Goal: Task Accomplishment & Management: Use online tool/utility

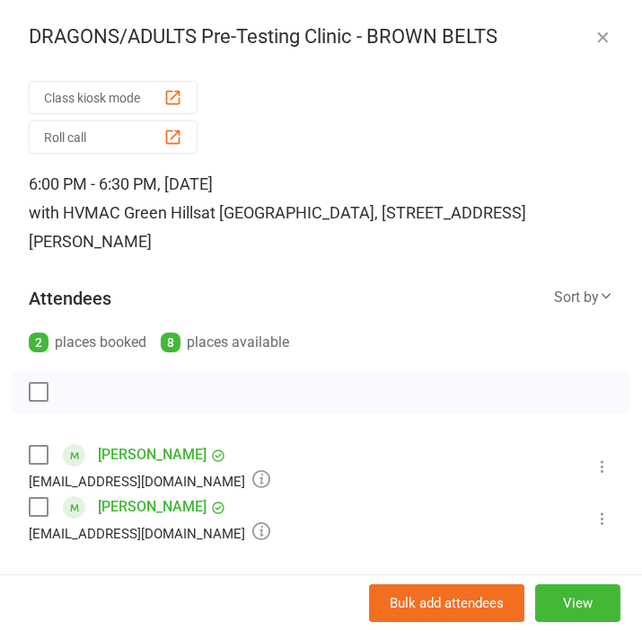
scroll to position [853, 0]
click at [604, 40] on icon "button" at bounding box center [603, 37] width 18 height 18
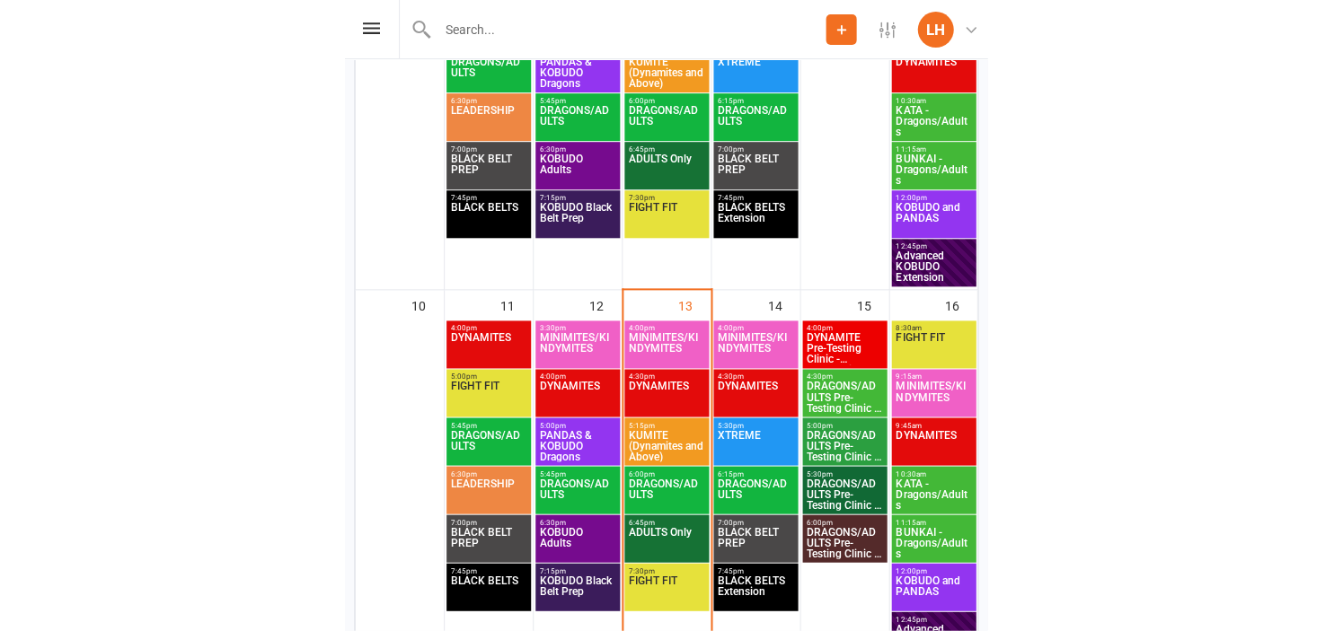
scroll to position [0, 0]
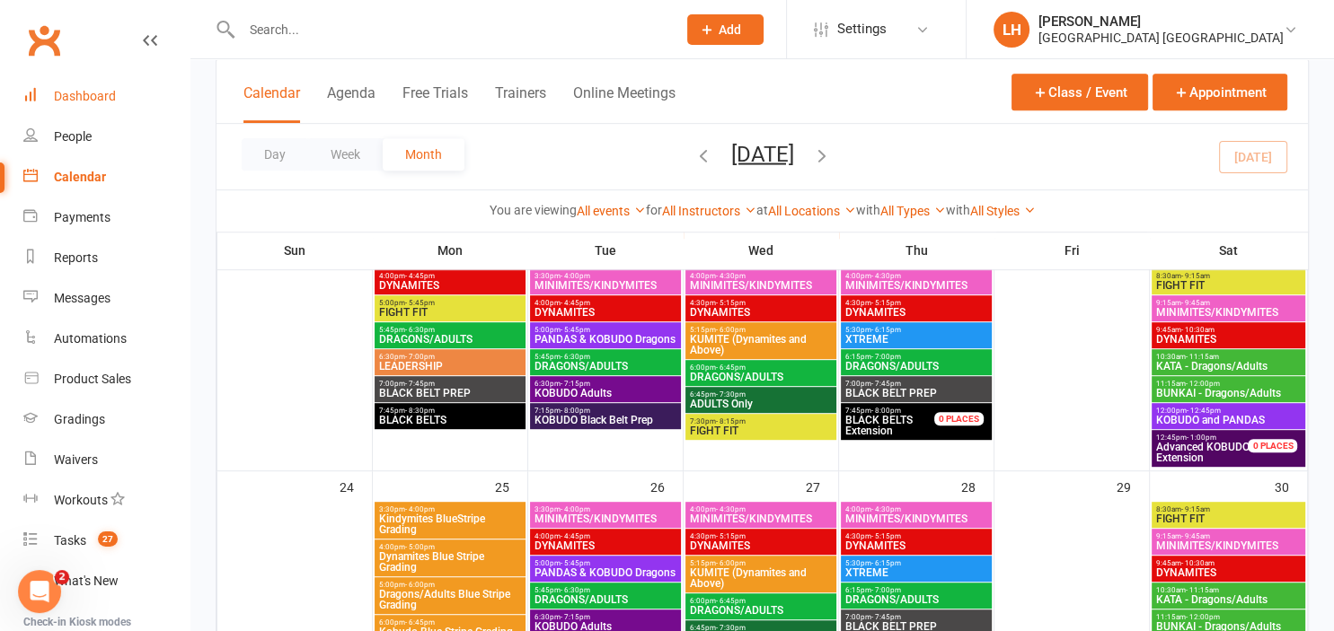
click at [92, 91] on div "Dashboard" at bounding box center [85, 96] width 62 height 14
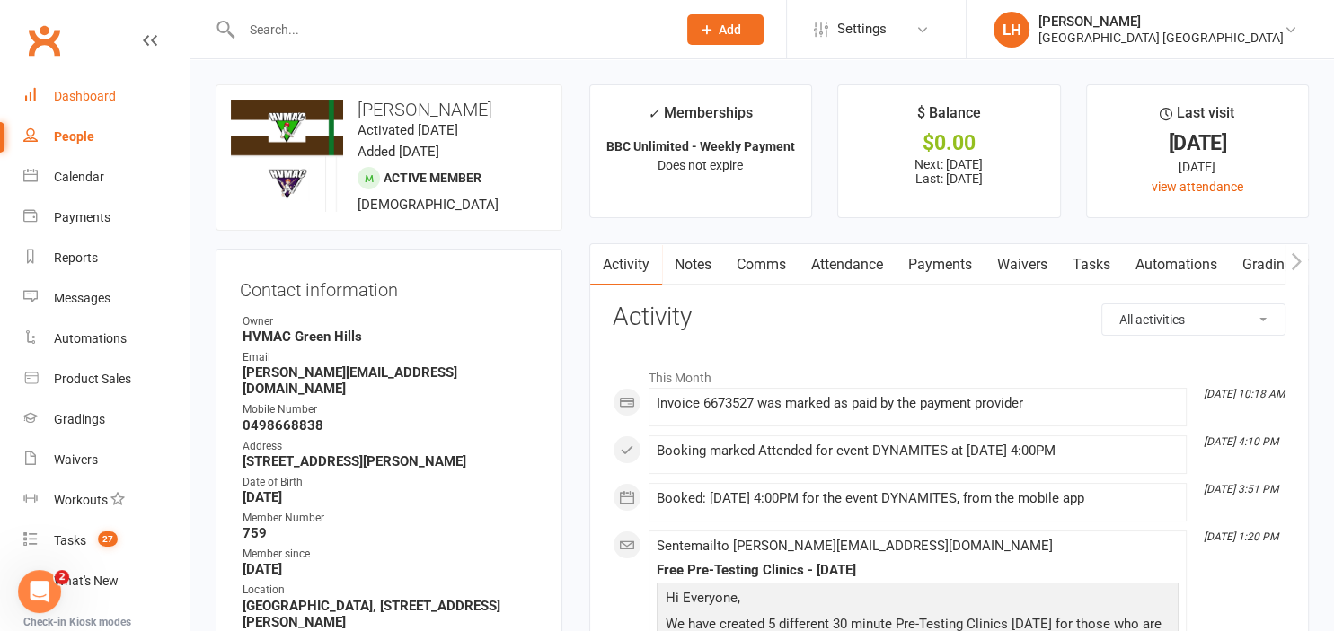
click at [74, 100] on div "Dashboard" at bounding box center [85, 96] width 62 height 14
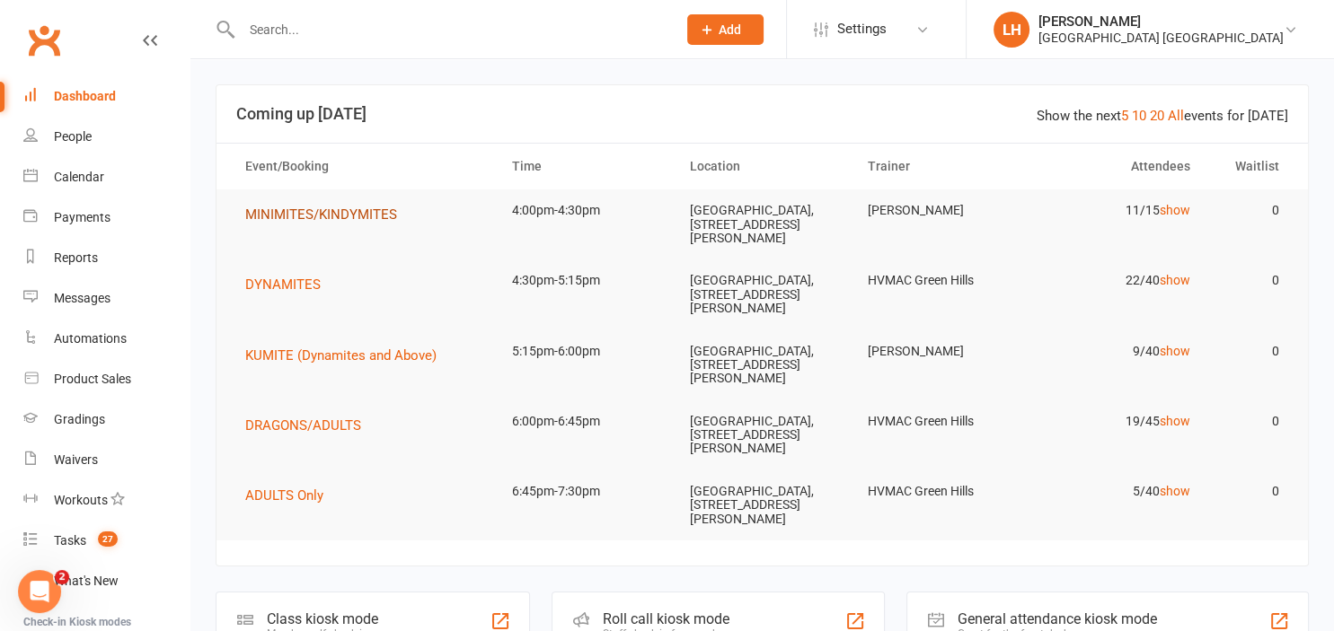
click at [302, 217] on span "MINIMITES/KINDYMITES" at bounding box center [321, 215] width 152 height 16
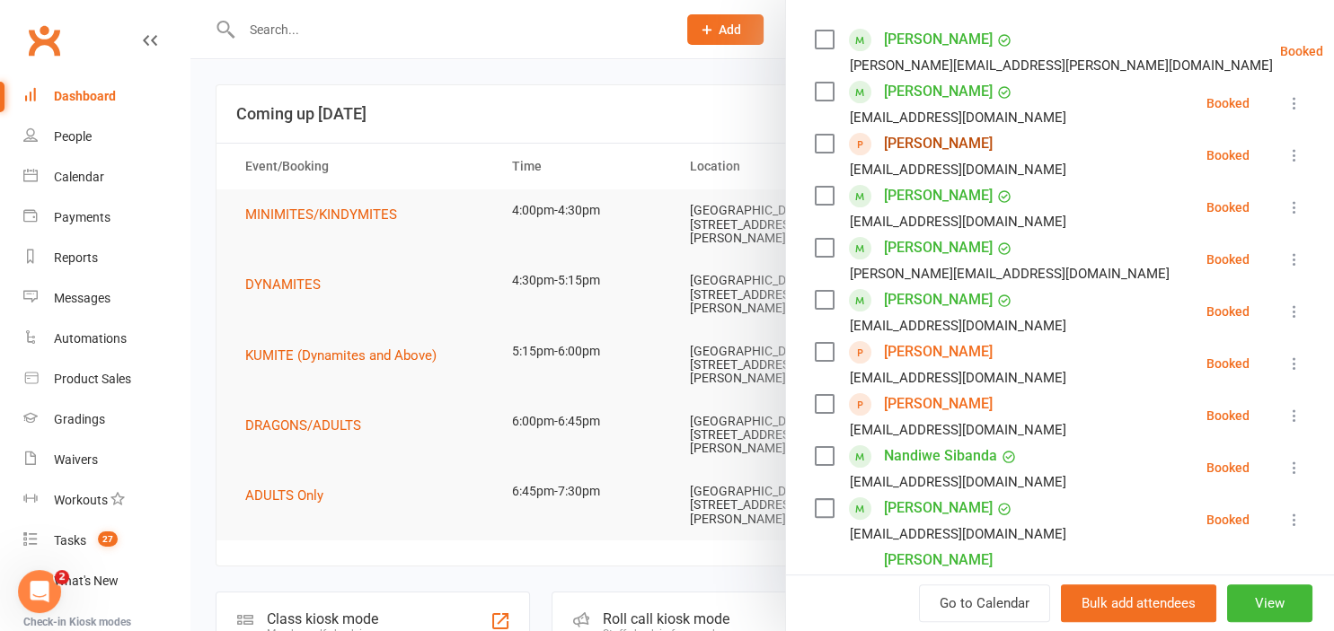
scroll to position [396, 0]
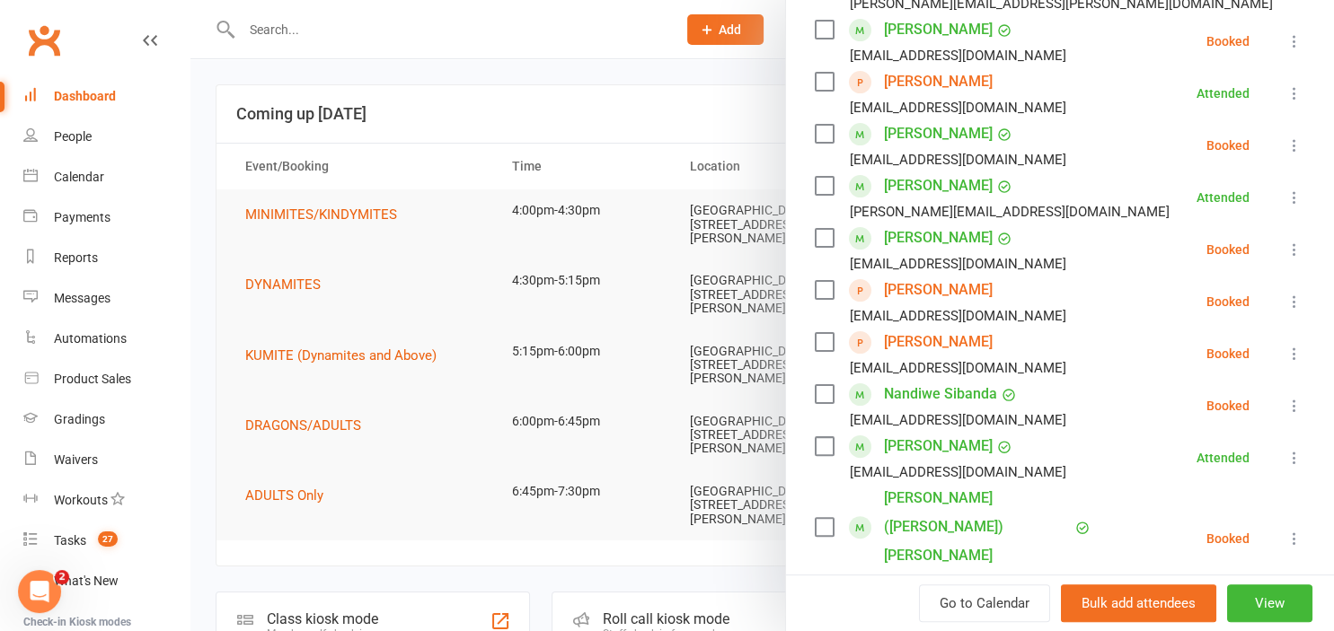
click at [480, 92] on div at bounding box center [761, 315] width 1143 height 631
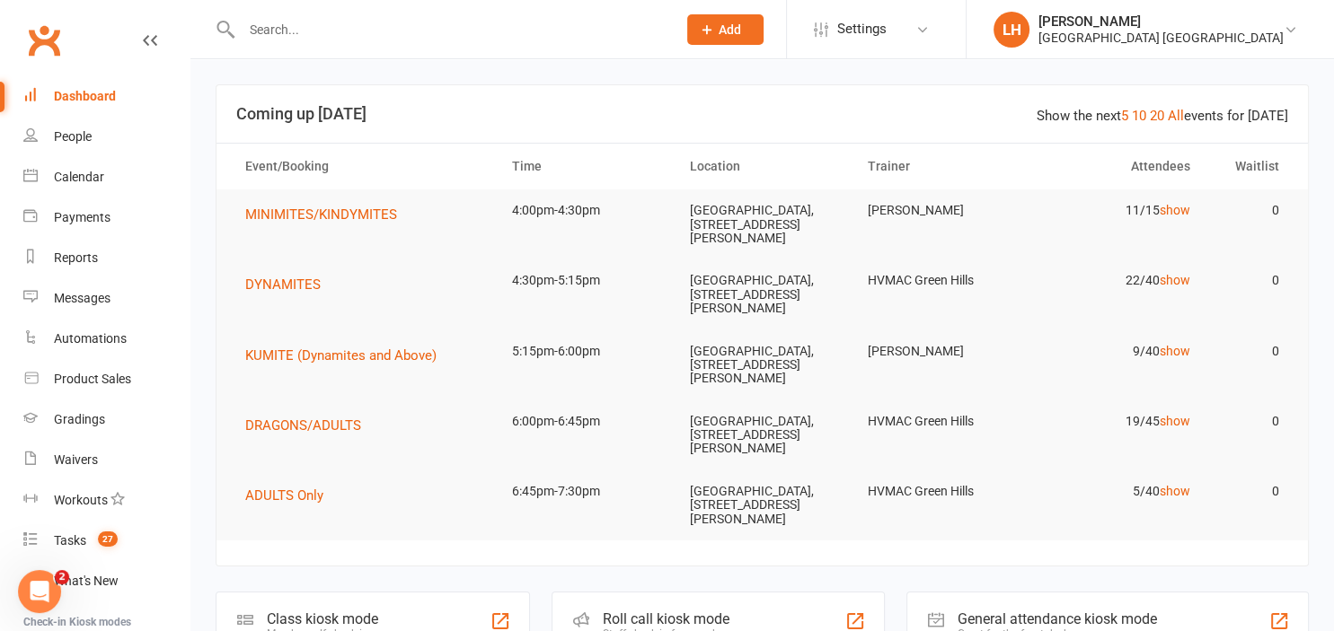
click at [543, 45] on div at bounding box center [440, 29] width 448 height 58
click at [542, 31] on input "text" at bounding box center [450, 29] width 428 height 25
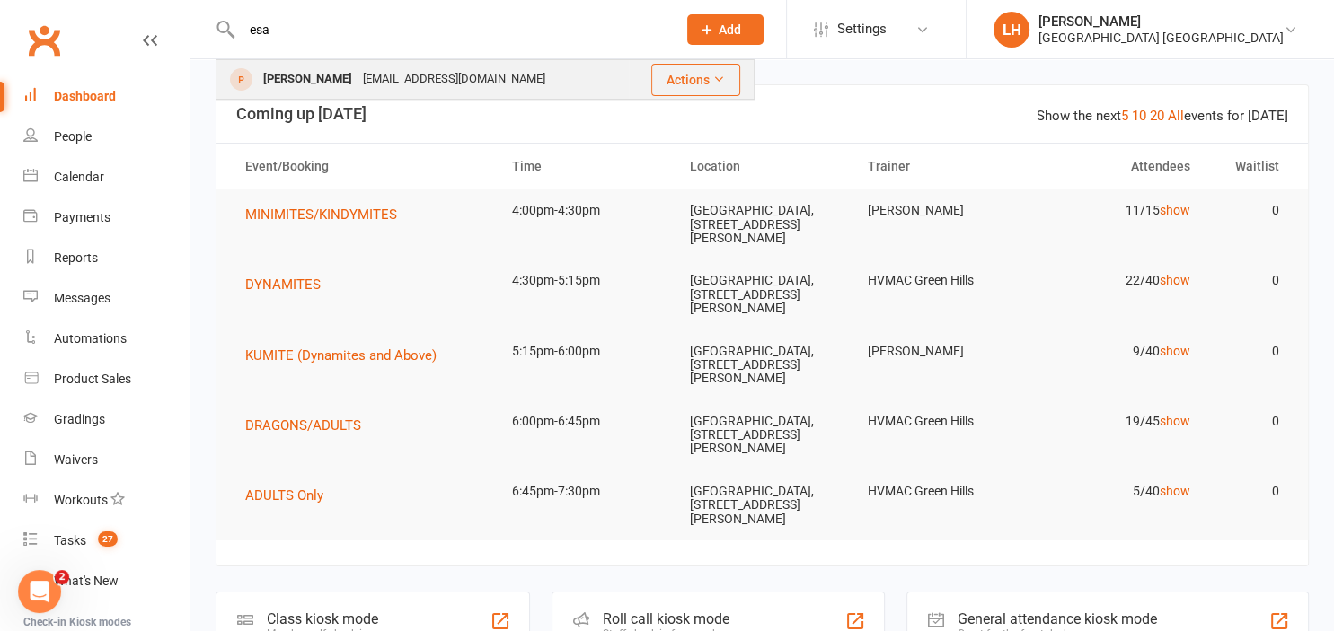
type input "esa"
click at [478, 70] on div "Esa Mirza Zara.taimoor@live.com" at bounding box center [422, 79] width 411 height 37
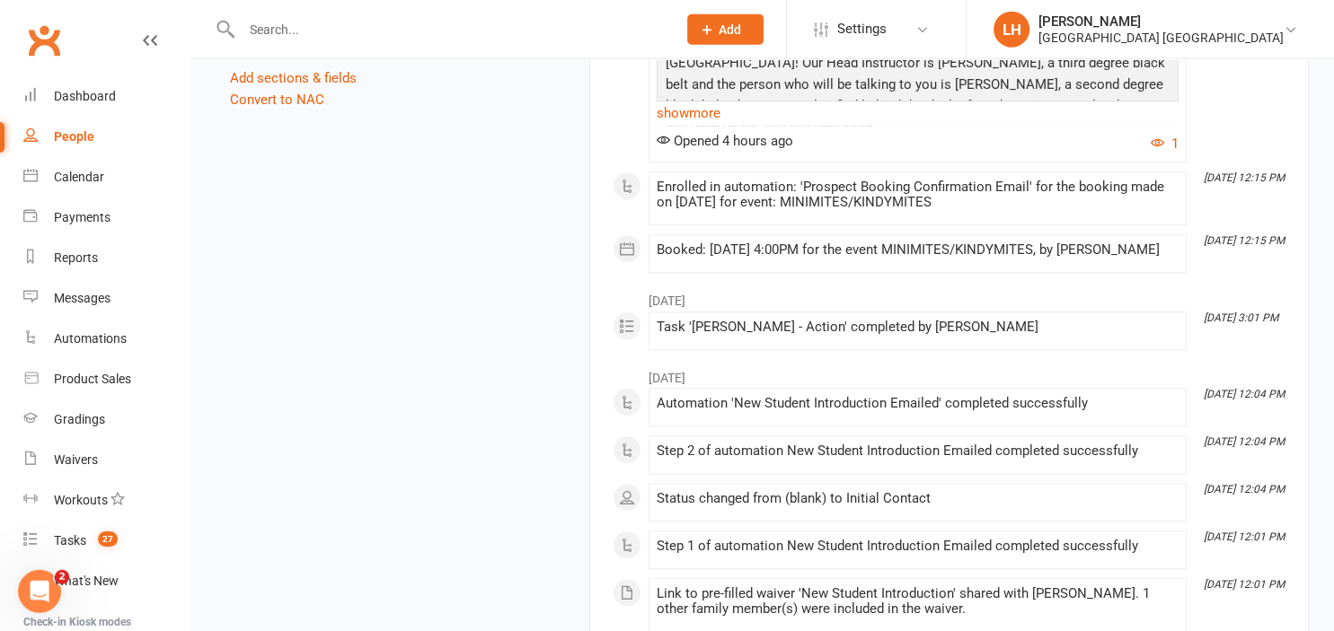
scroll to position [1517, 0]
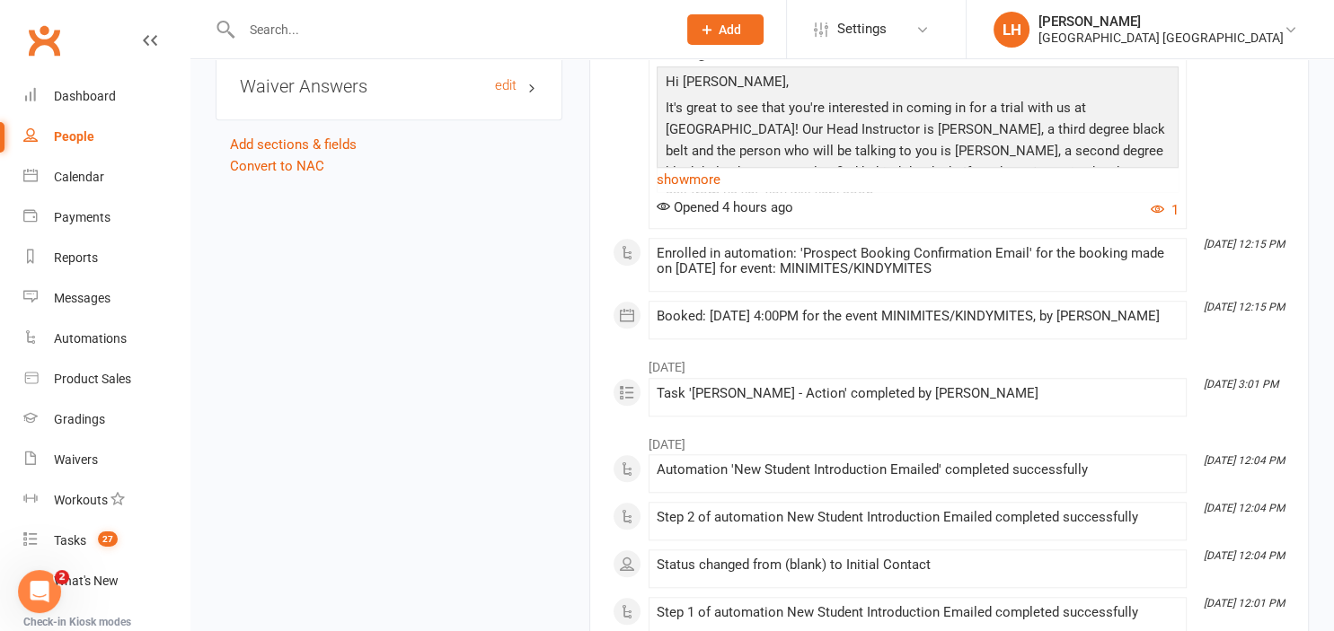
click at [293, 95] on h3 "Waiver Answers edit" at bounding box center [389, 86] width 298 height 20
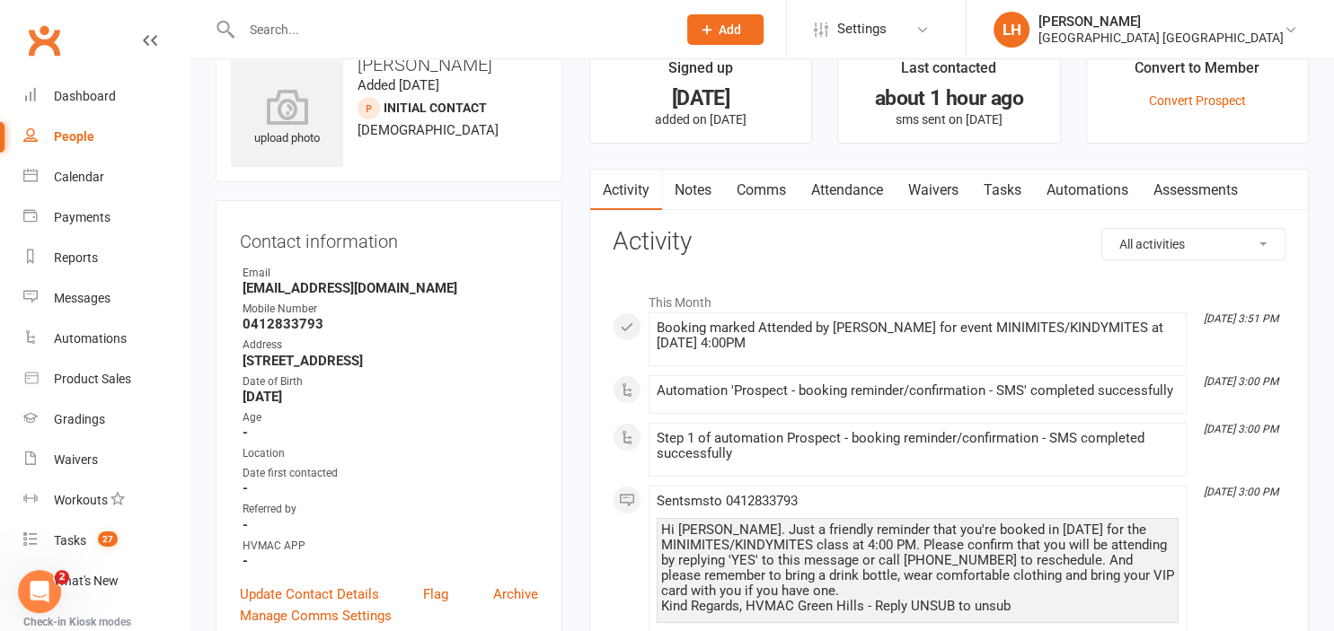
scroll to position [94, 0]
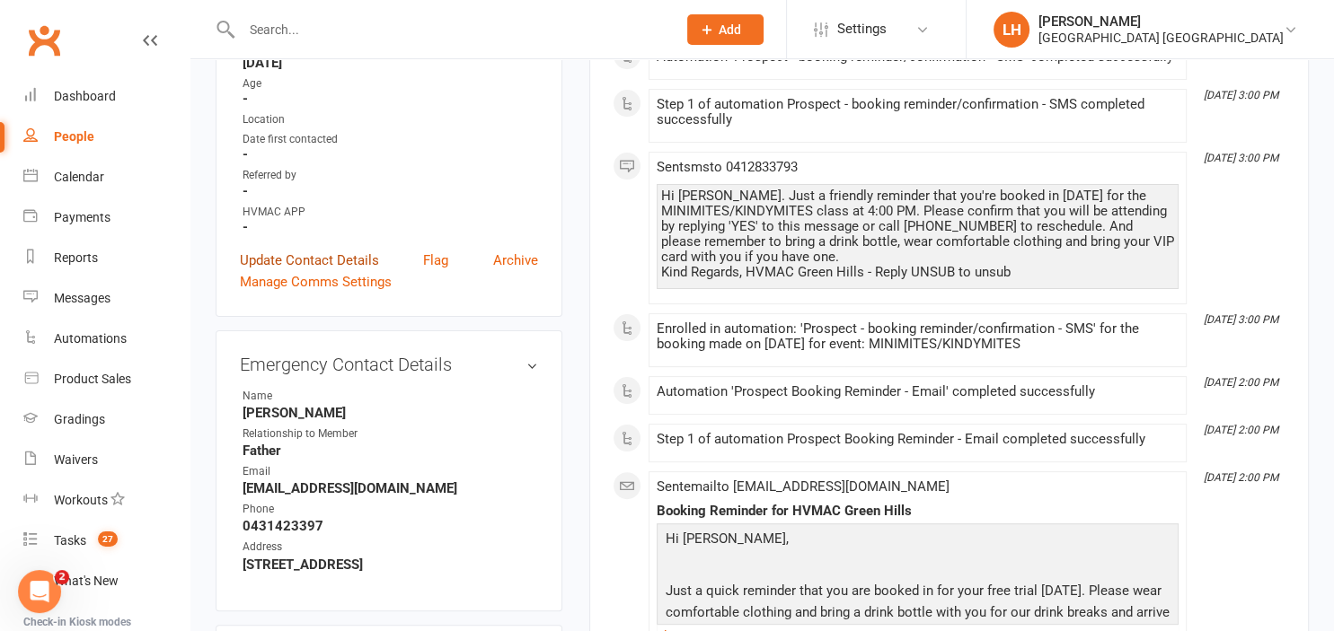
click at [335, 264] on link "Update Contact Details" at bounding box center [309, 261] width 139 height 22
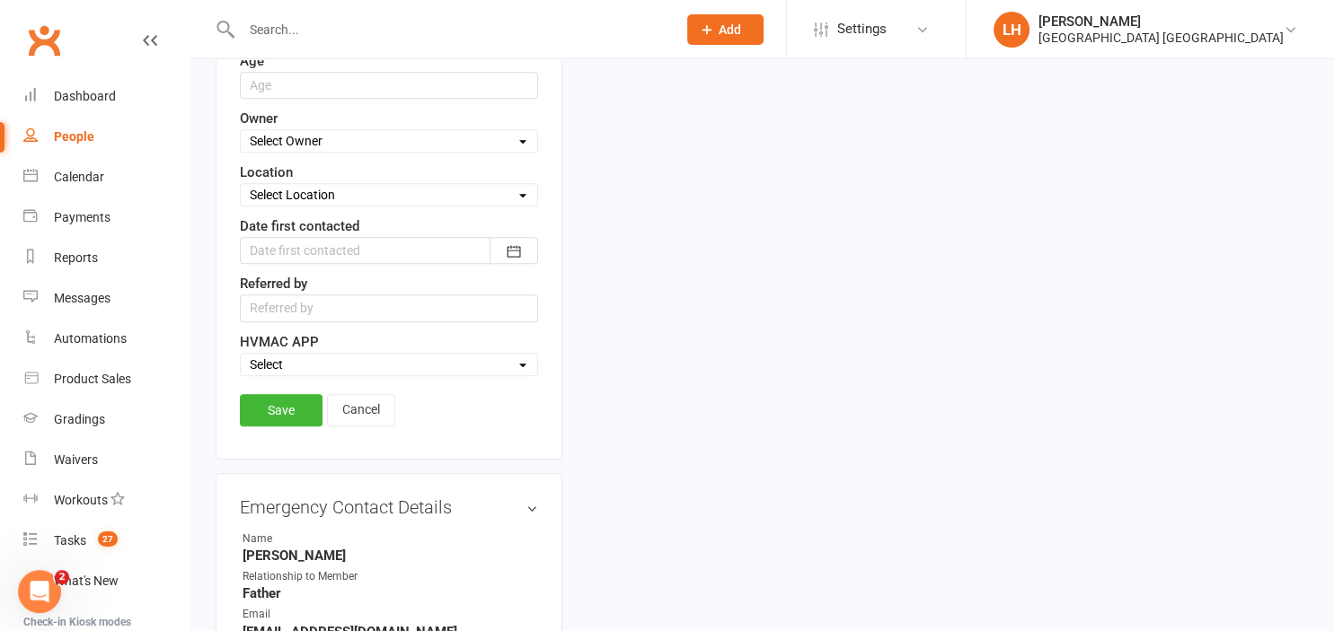
scroll to position [938, 0]
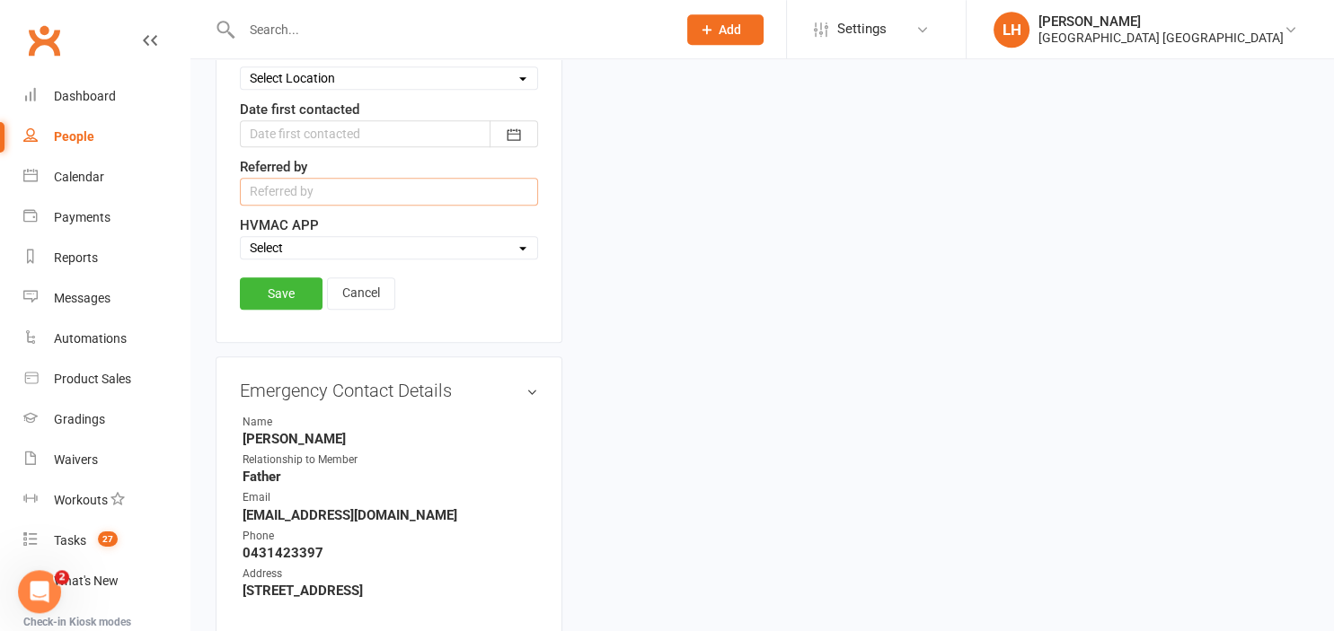
click at [290, 184] on input "text" at bounding box center [389, 191] width 298 height 27
type input "Hamish B'day"
click at [278, 289] on link "Save" at bounding box center [281, 294] width 83 height 32
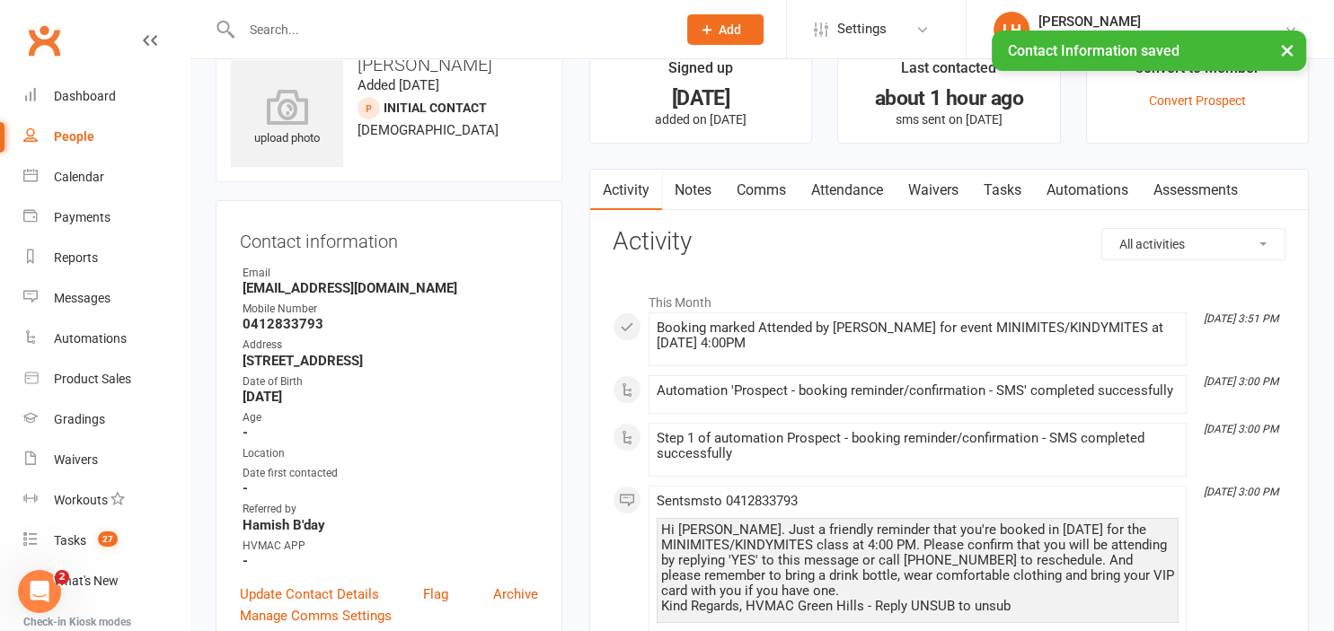
scroll to position [0, 0]
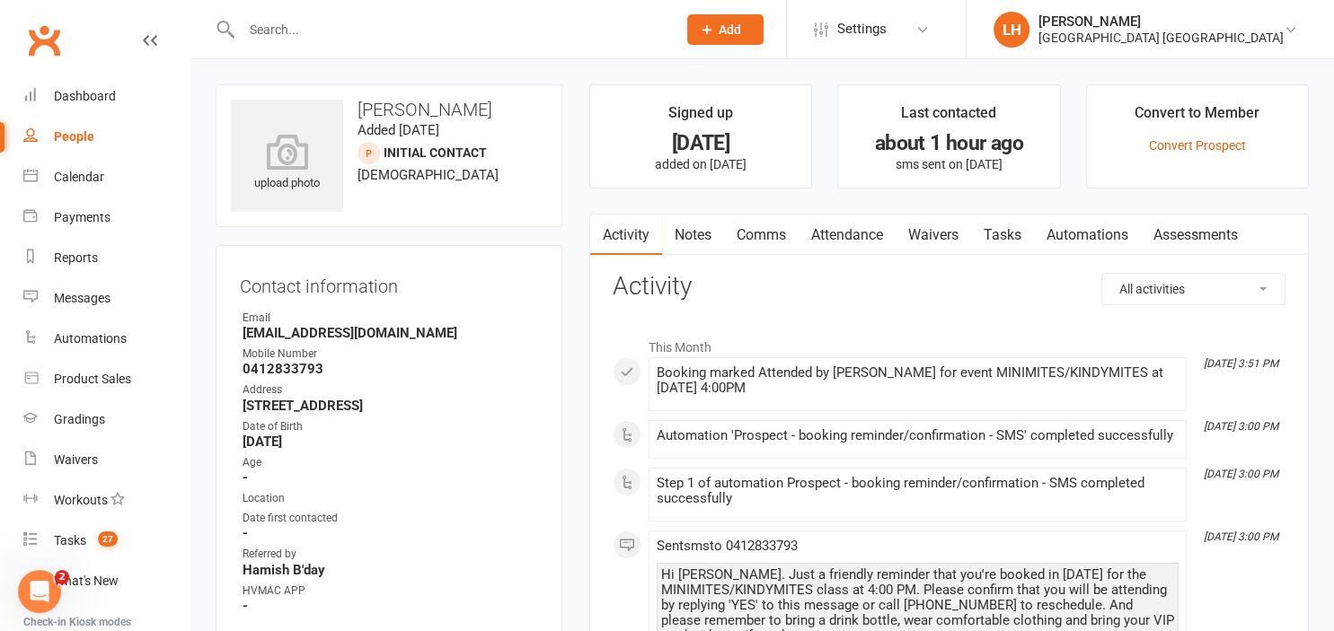
click at [93, 100] on div "Dashboard" at bounding box center [85, 96] width 62 height 14
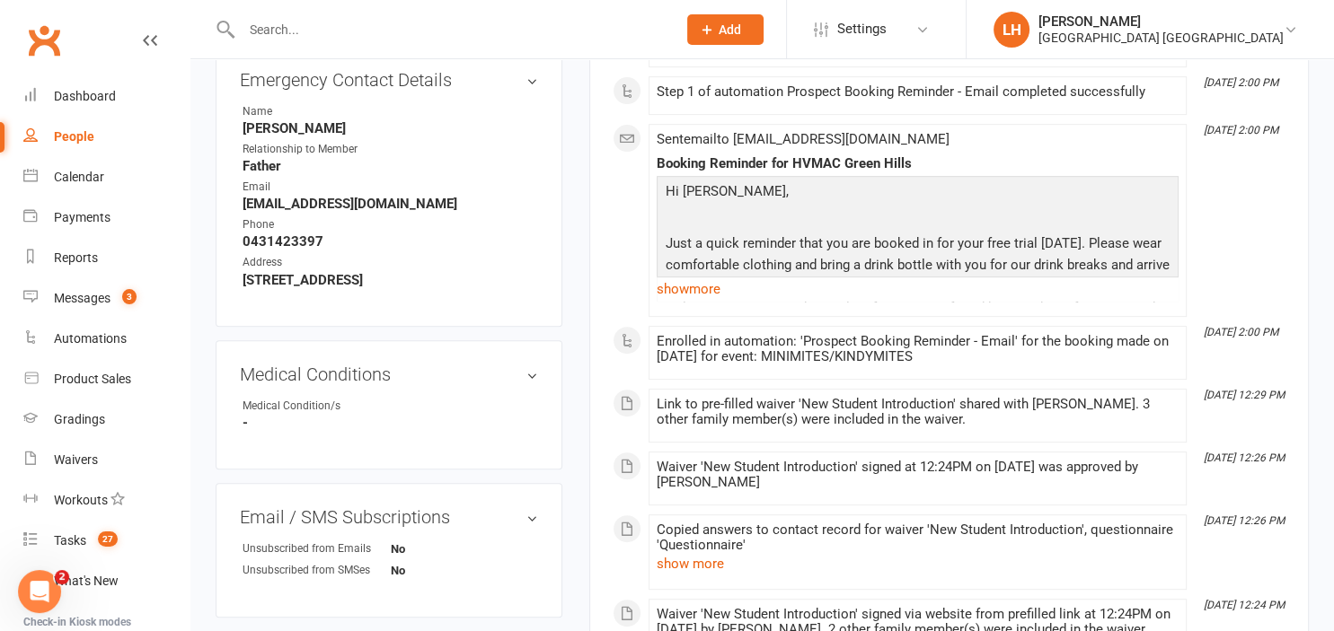
scroll to position [949, 0]
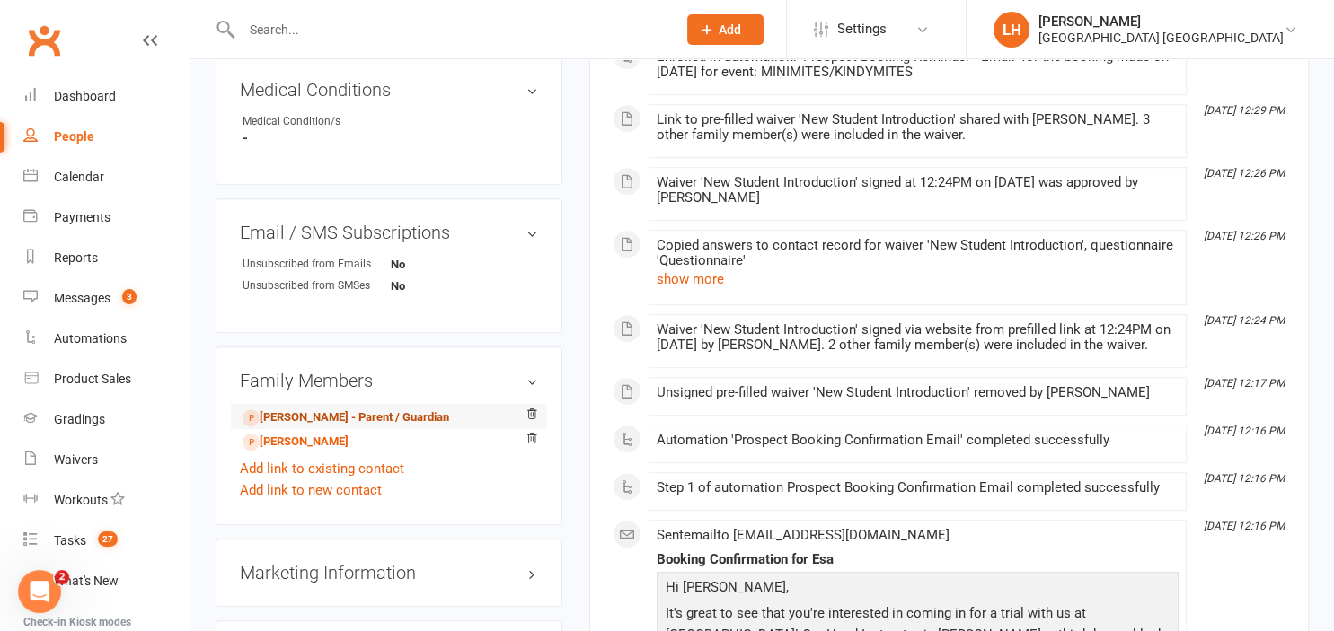
click at [348, 426] on link "[PERSON_NAME] - Parent / Guardian" at bounding box center [346, 418] width 207 height 19
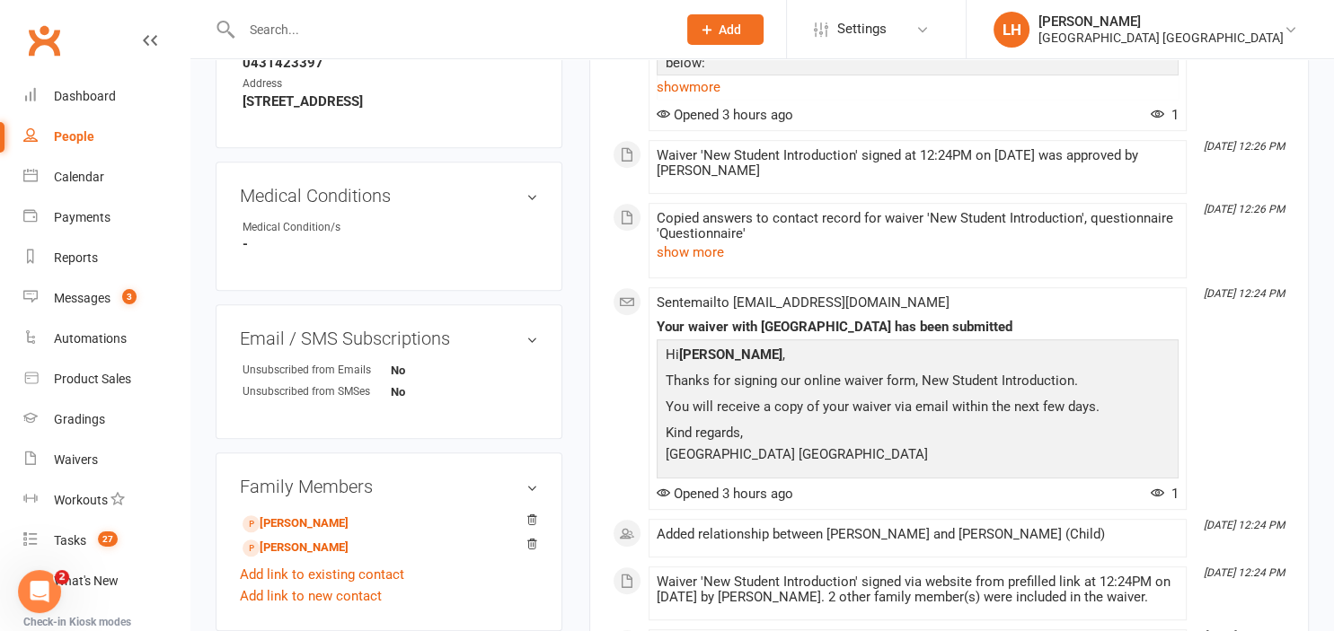
scroll to position [949, 0]
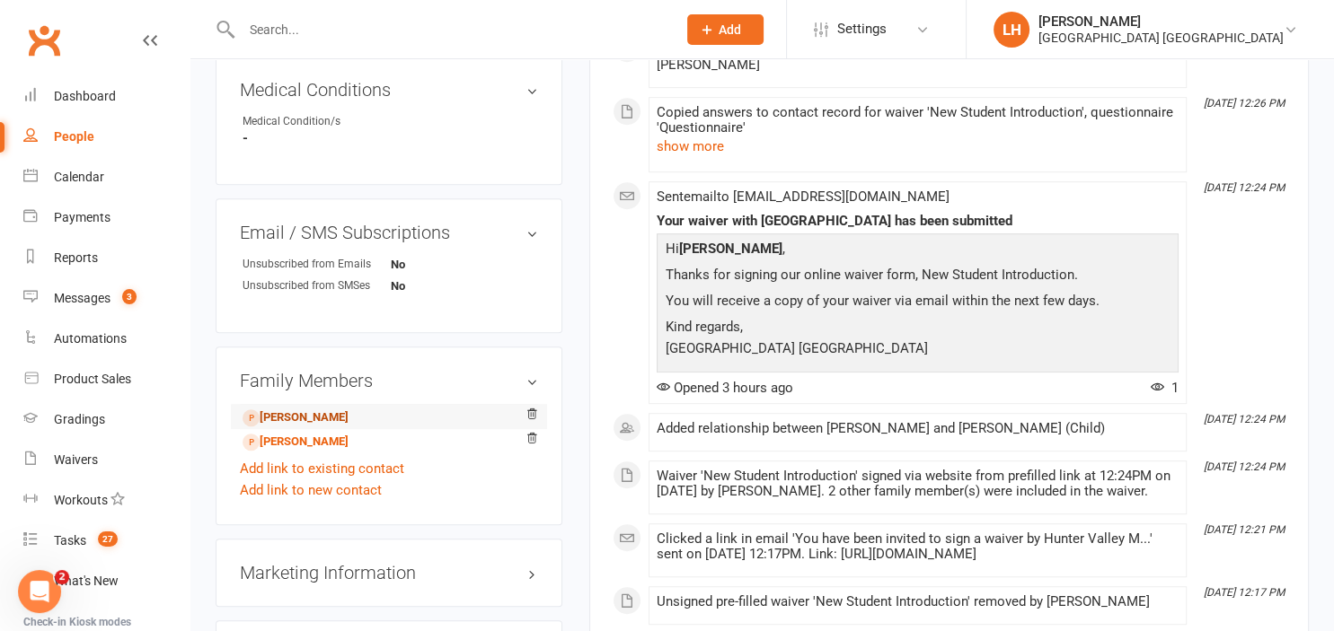
click at [317, 423] on link "Esa Mirza - Child" at bounding box center [296, 418] width 106 height 19
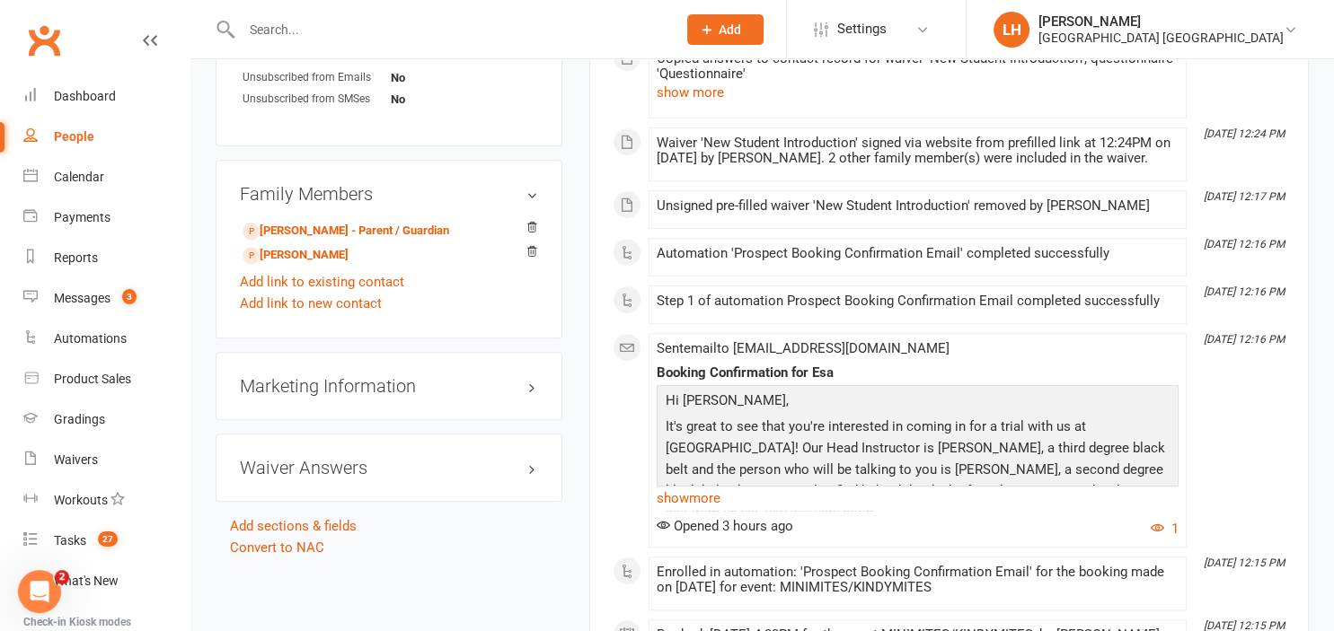
scroll to position [1138, 0]
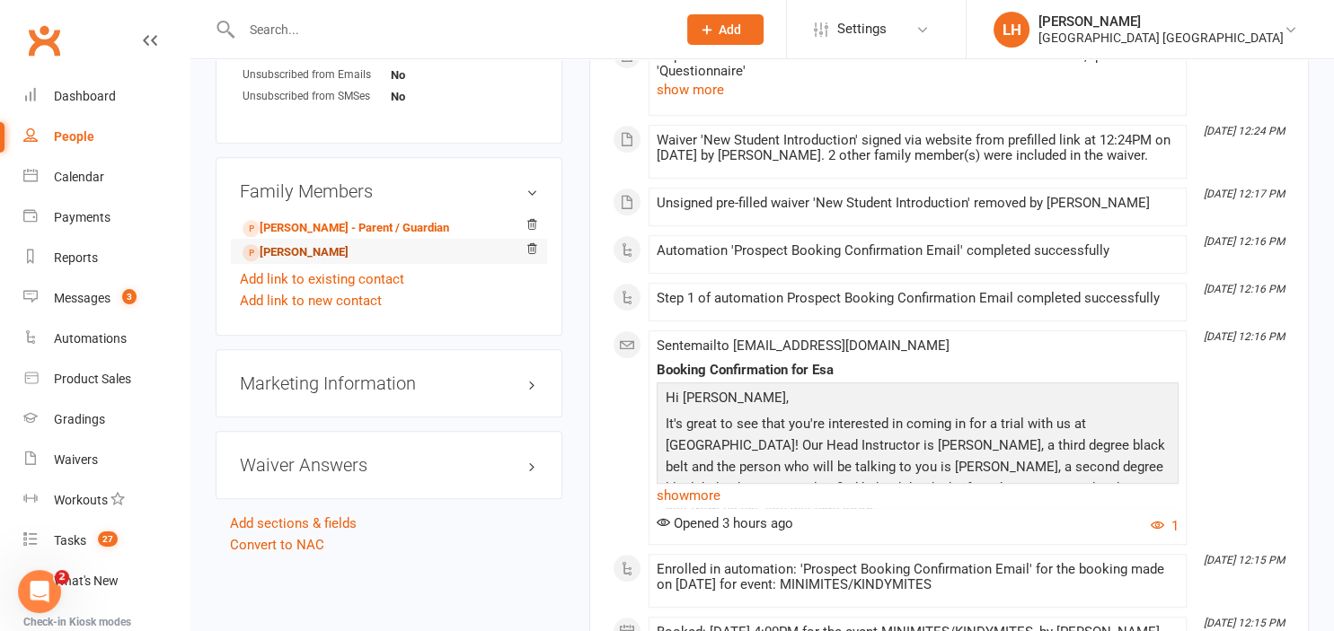
click at [279, 262] on link "Zaynab Mirza - Sibling" at bounding box center [296, 252] width 106 height 19
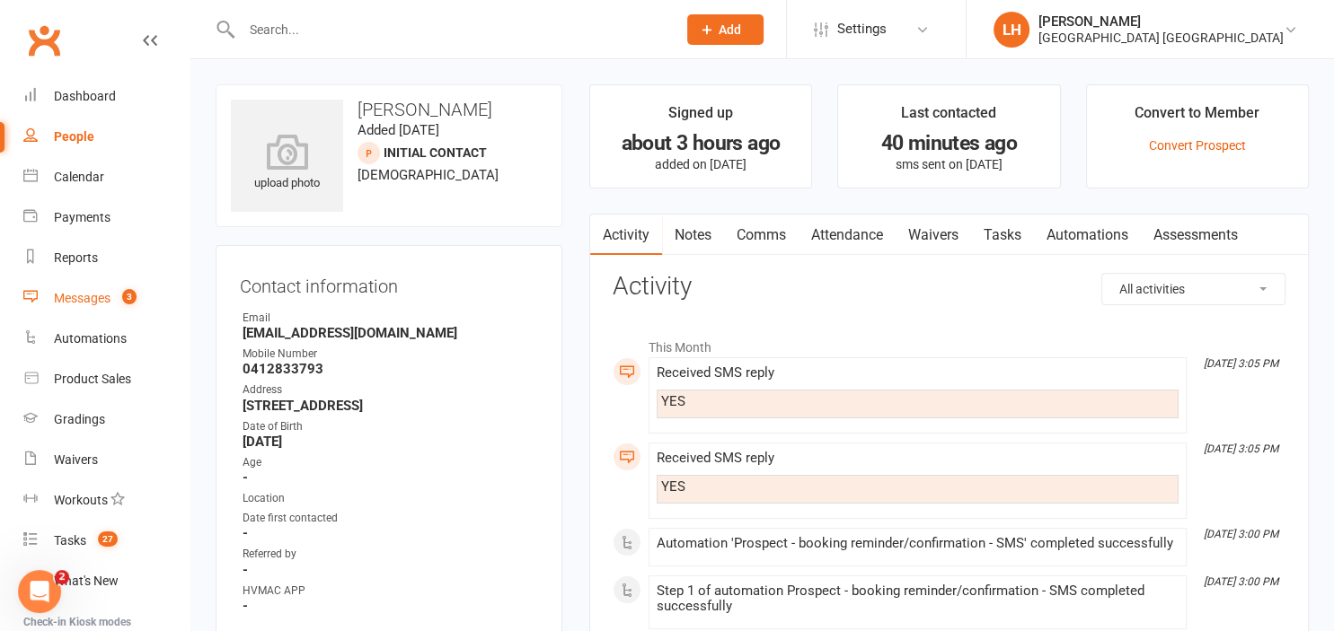
click at [99, 305] on div "Messages" at bounding box center [82, 298] width 57 height 14
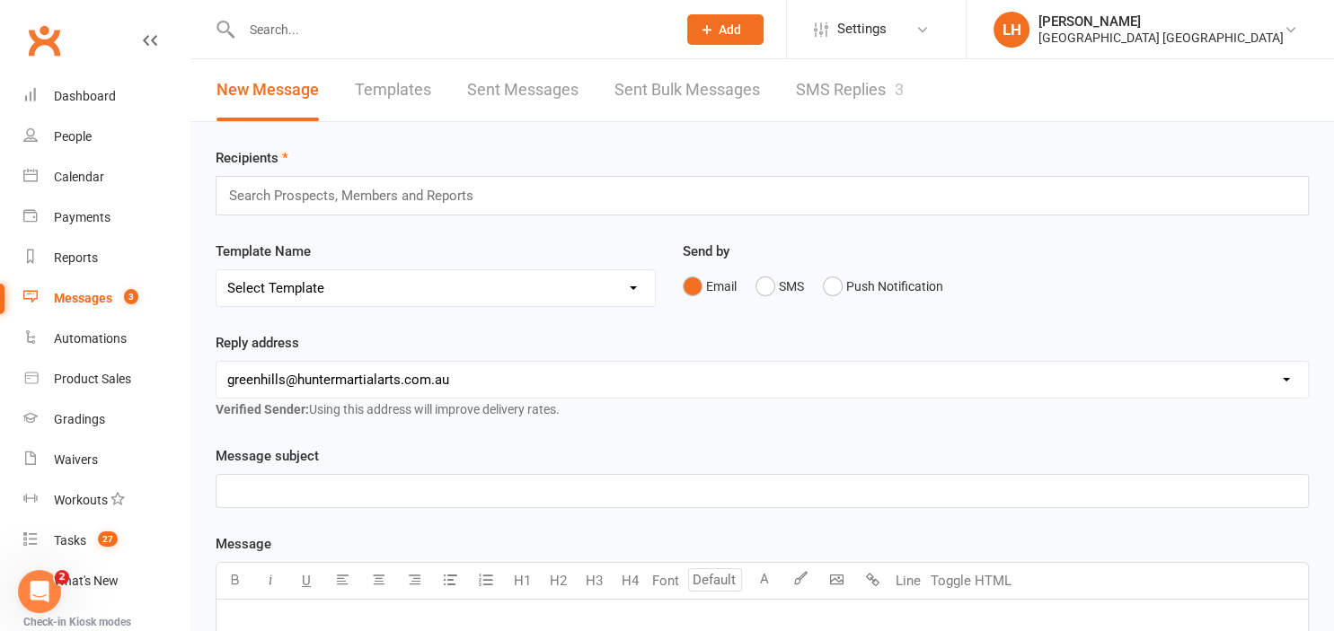
click at [841, 88] on link "SMS Replies 3" at bounding box center [850, 90] width 108 height 62
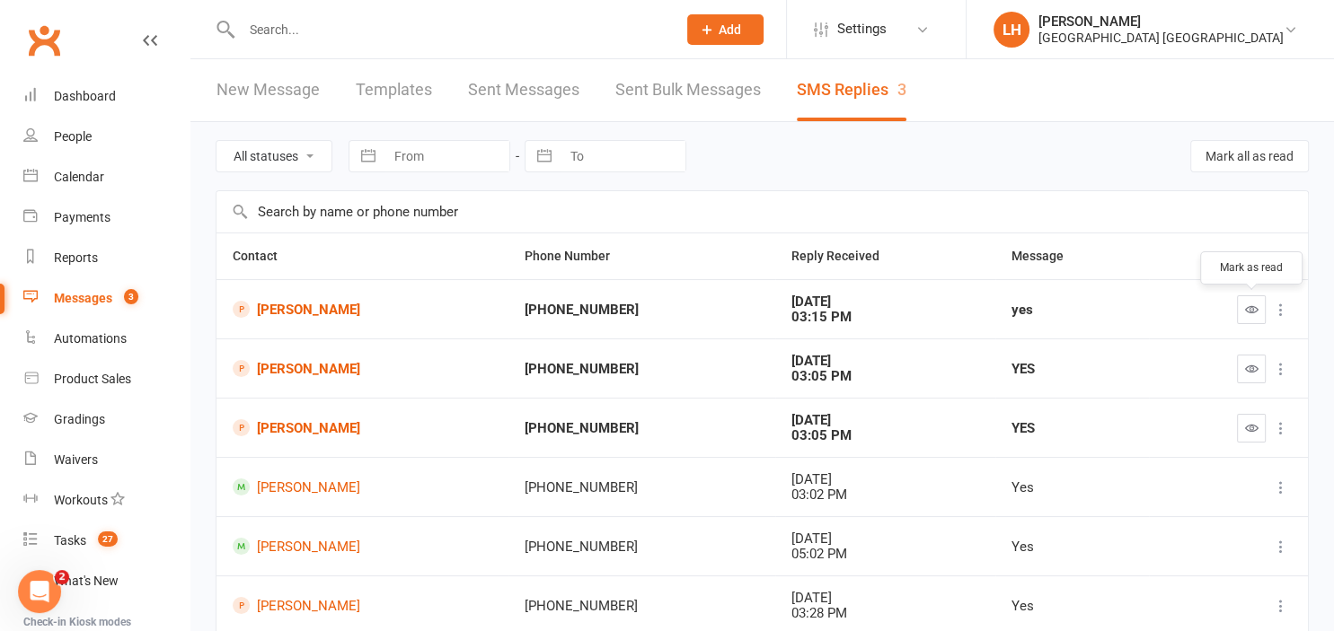
click at [1254, 307] on icon "button" at bounding box center [1251, 309] width 13 height 13
click at [1258, 365] on button "button" at bounding box center [1251, 369] width 29 height 29
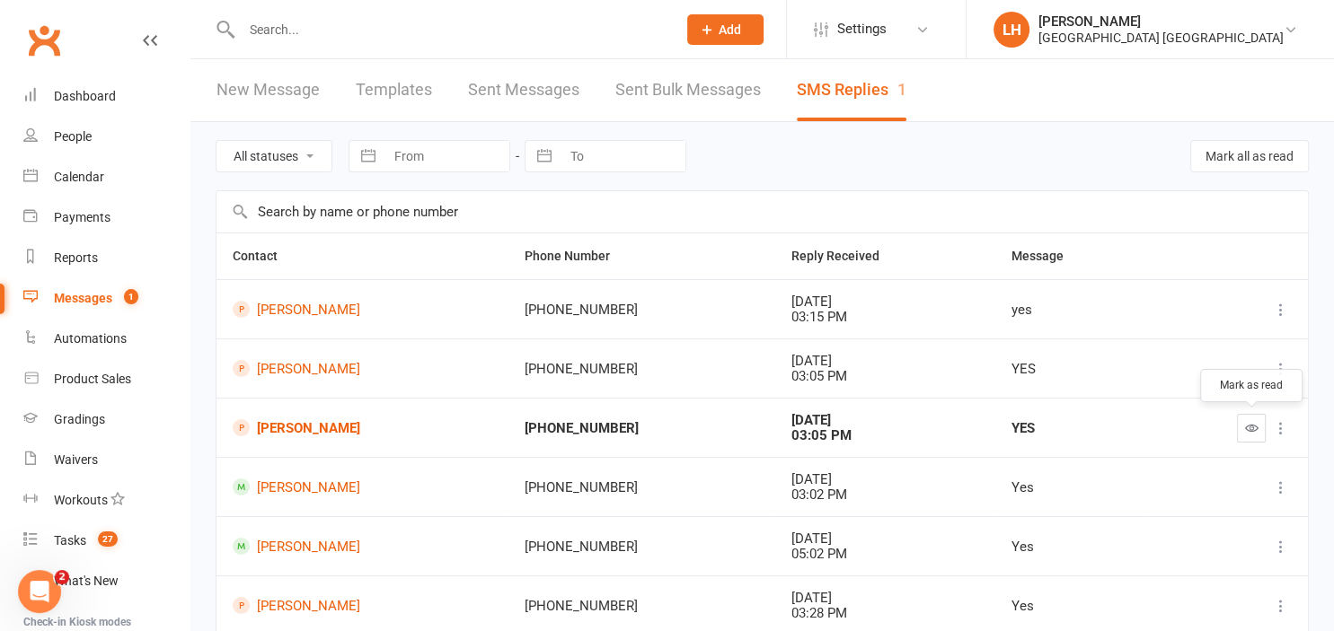
click at [1248, 429] on icon "button" at bounding box center [1251, 427] width 13 height 13
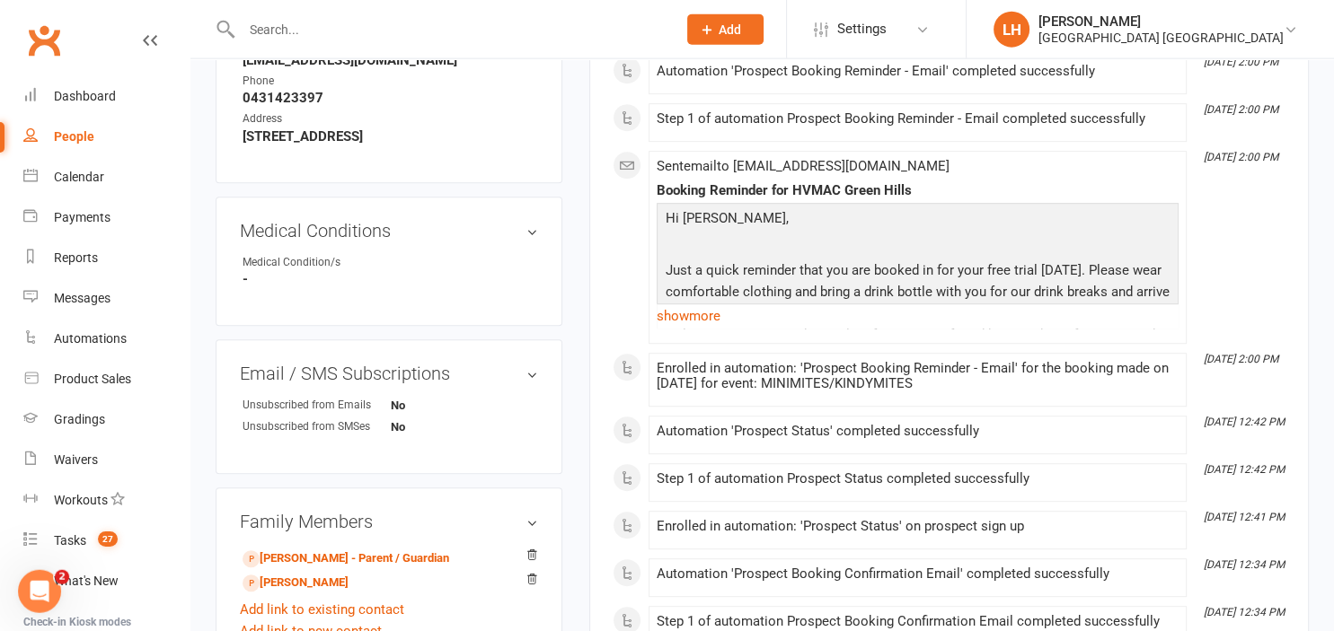
scroll to position [949, 0]
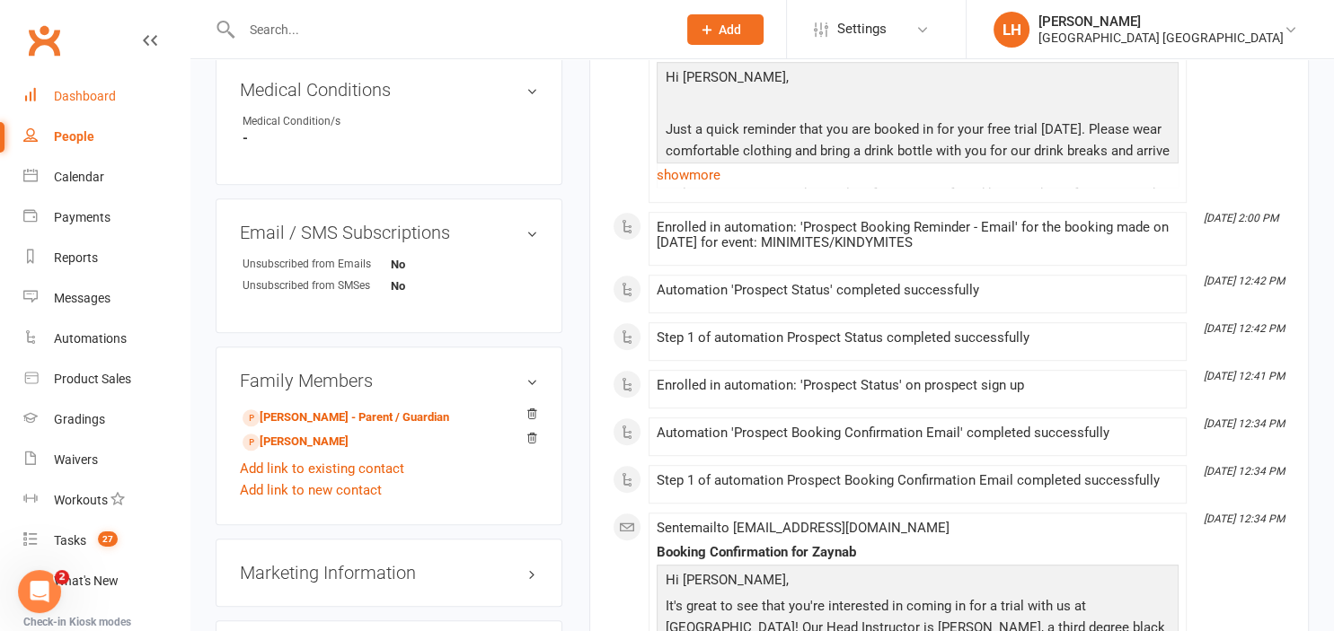
click at [93, 97] on div "Dashboard" at bounding box center [85, 96] width 62 height 14
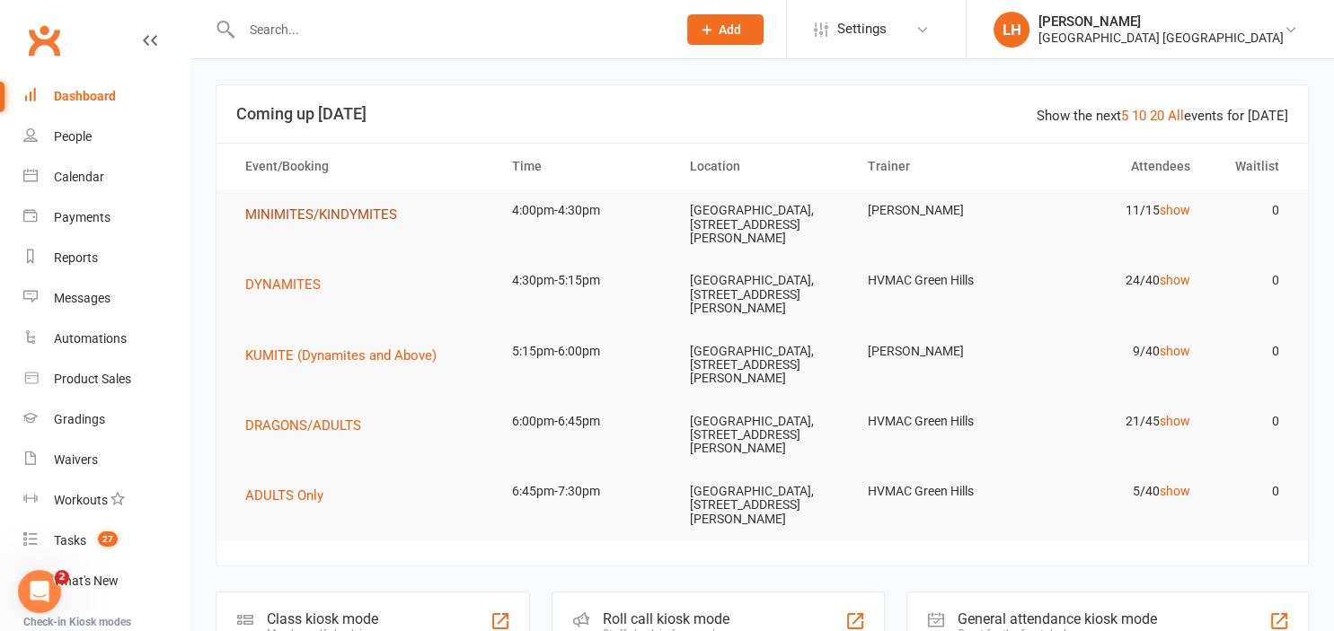
click at [352, 216] on span "MINIMITES/KINDYMITES" at bounding box center [321, 215] width 152 height 16
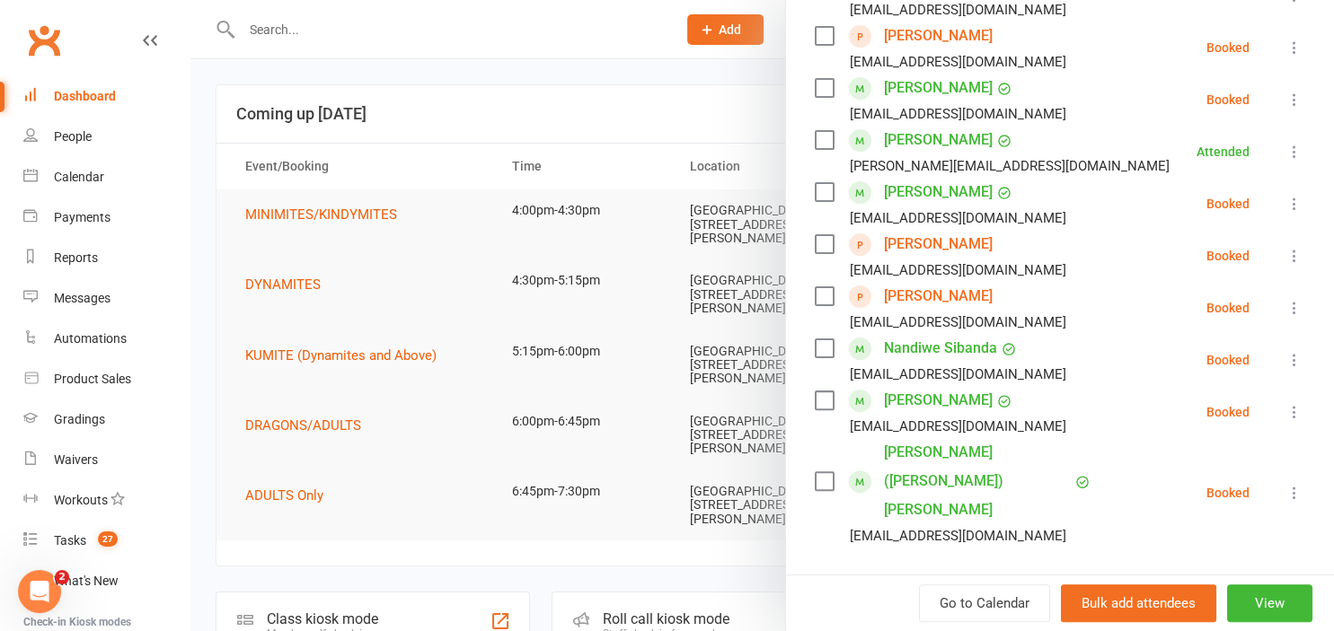
scroll to position [496, 0]
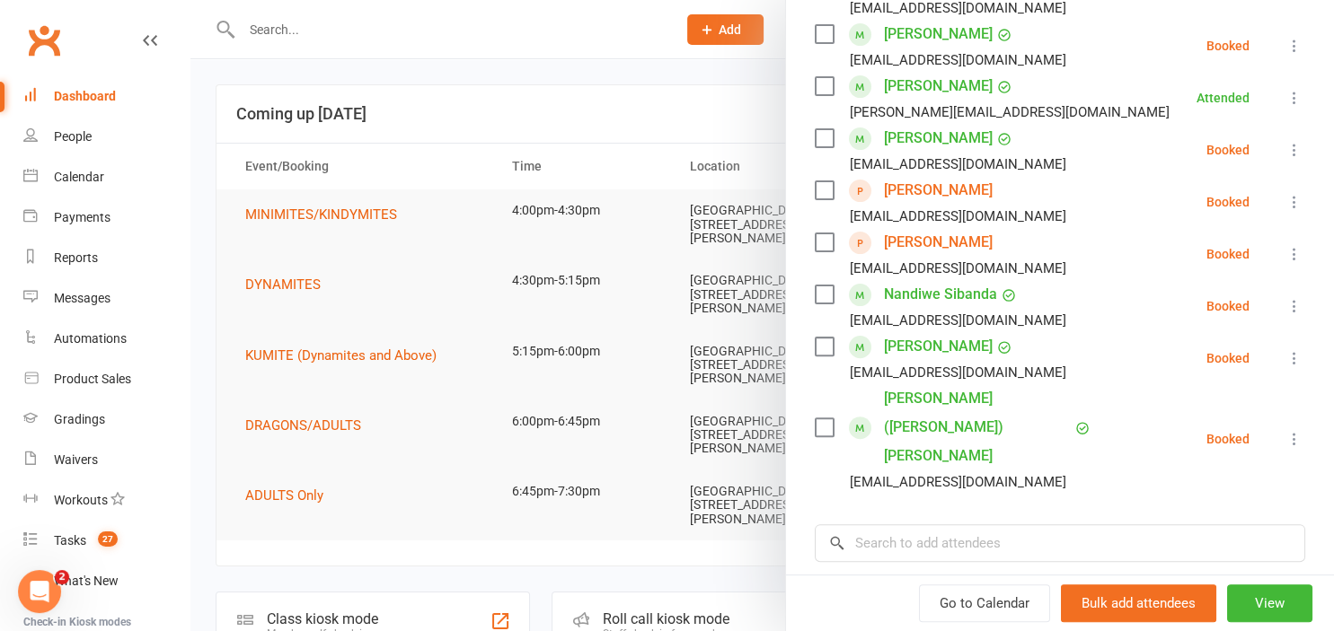
click at [1293, 358] on icon at bounding box center [1294, 358] width 18 height 18
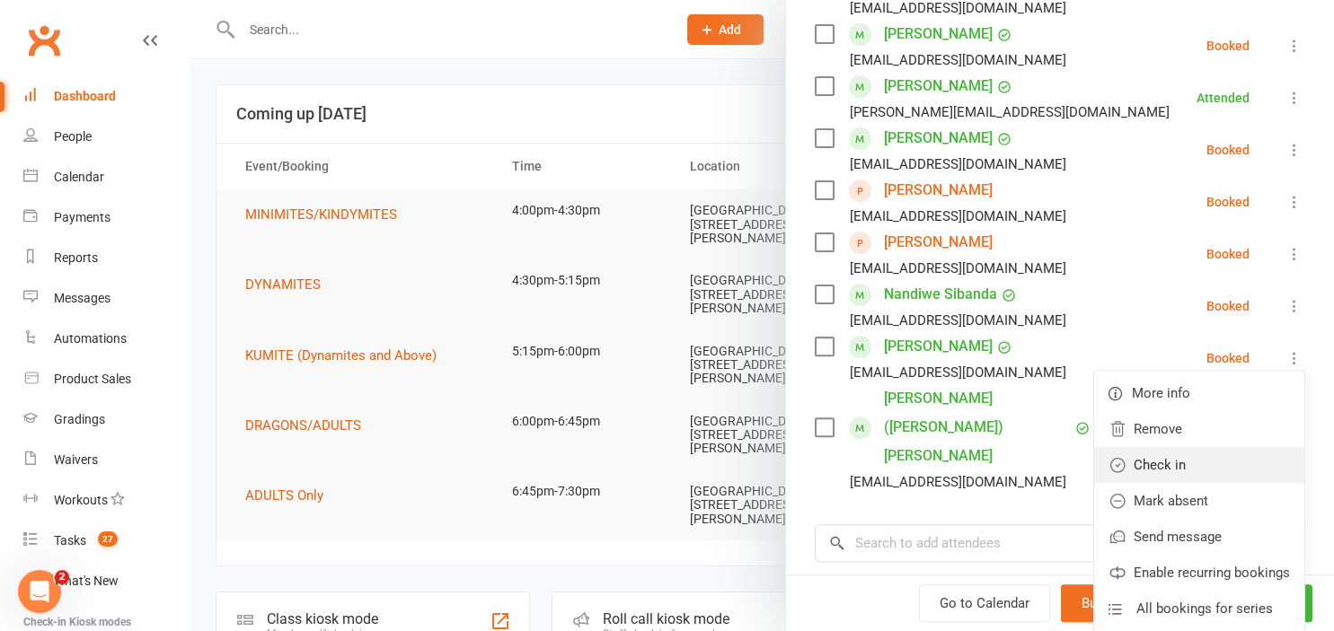
click at [1172, 464] on link "Check in" at bounding box center [1199, 465] width 210 height 36
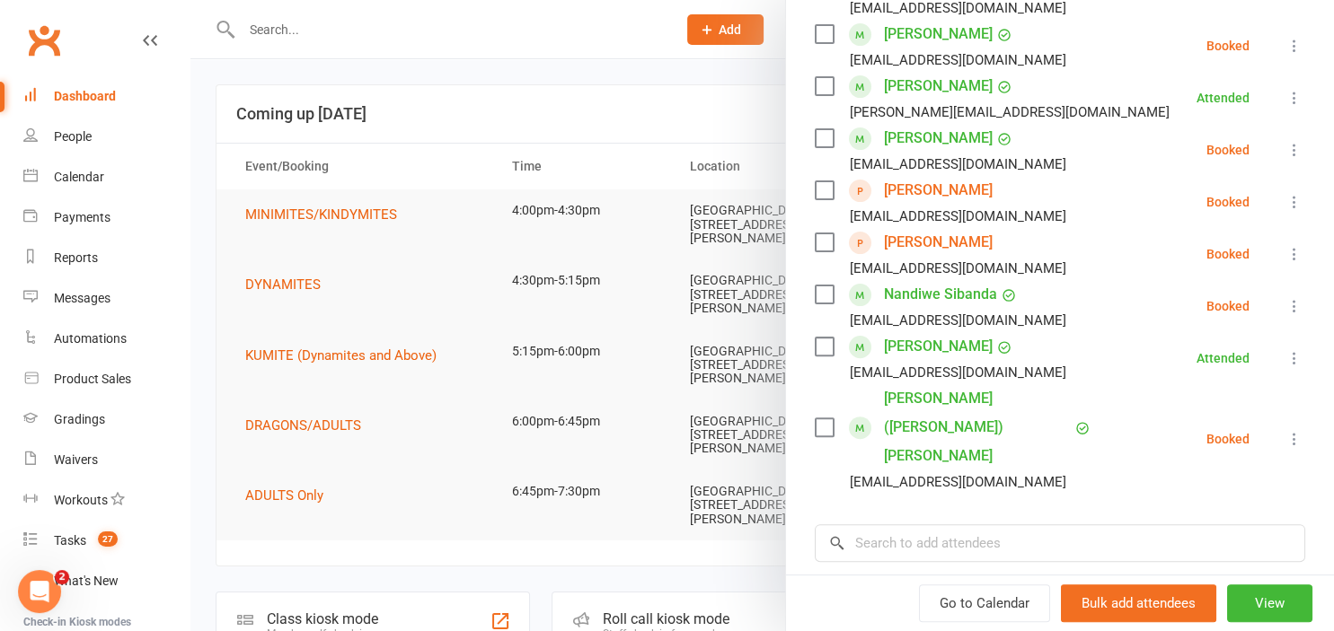
click at [1295, 305] on icon at bounding box center [1294, 306] width 18 height 18
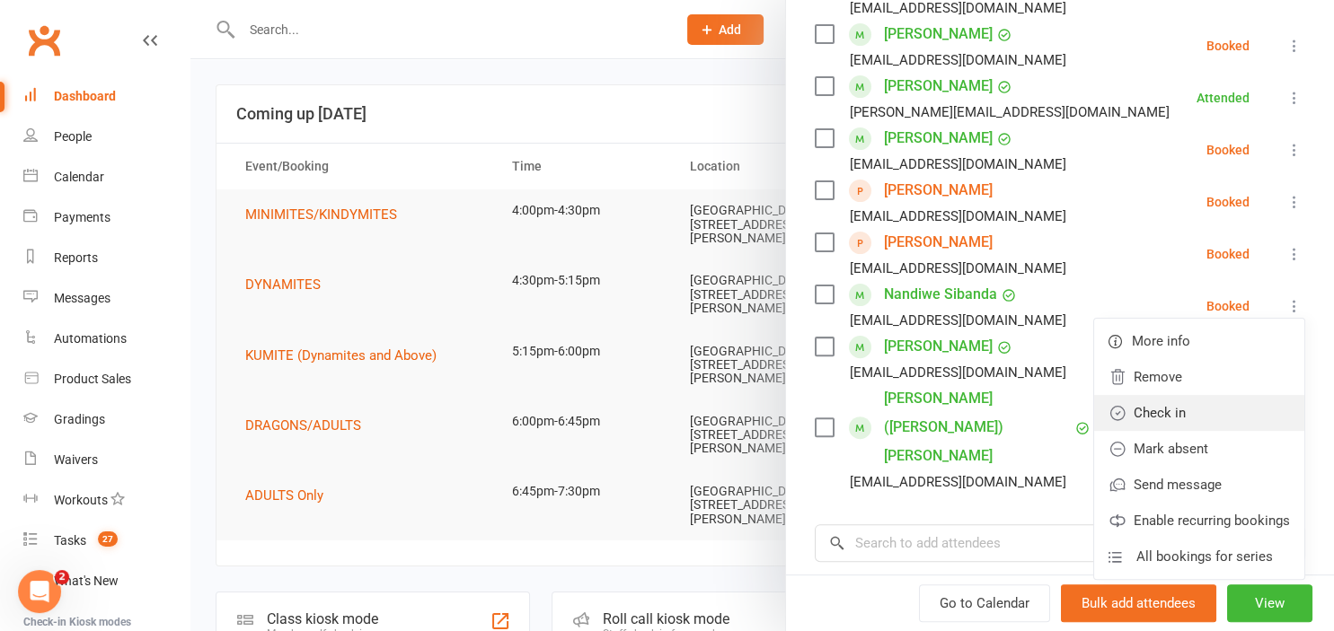
click at [1218, 415] on link "Check in" at bounding box center [1199, 413] width 210 height 36
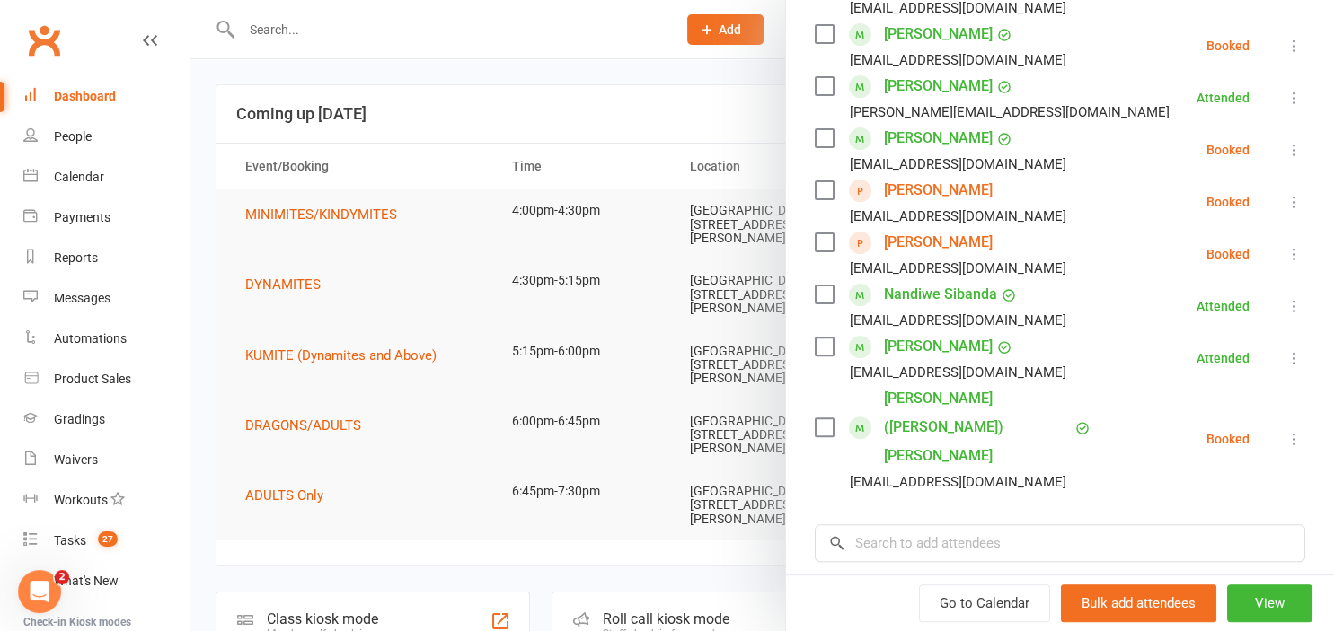
click at [1291, 202] on icon at bounding box center [1294, 202] width 18 height 18
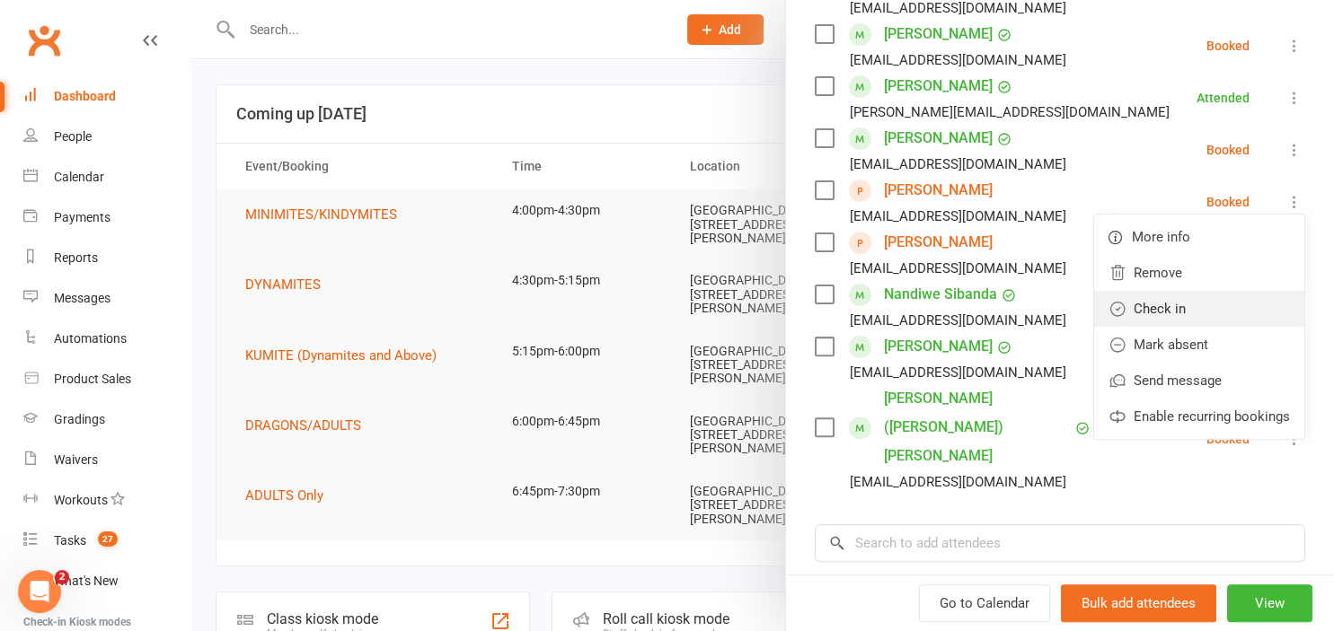
click at [1240, 307] on link "Check in" at bounding box center [1199, 309] width 210 height 36
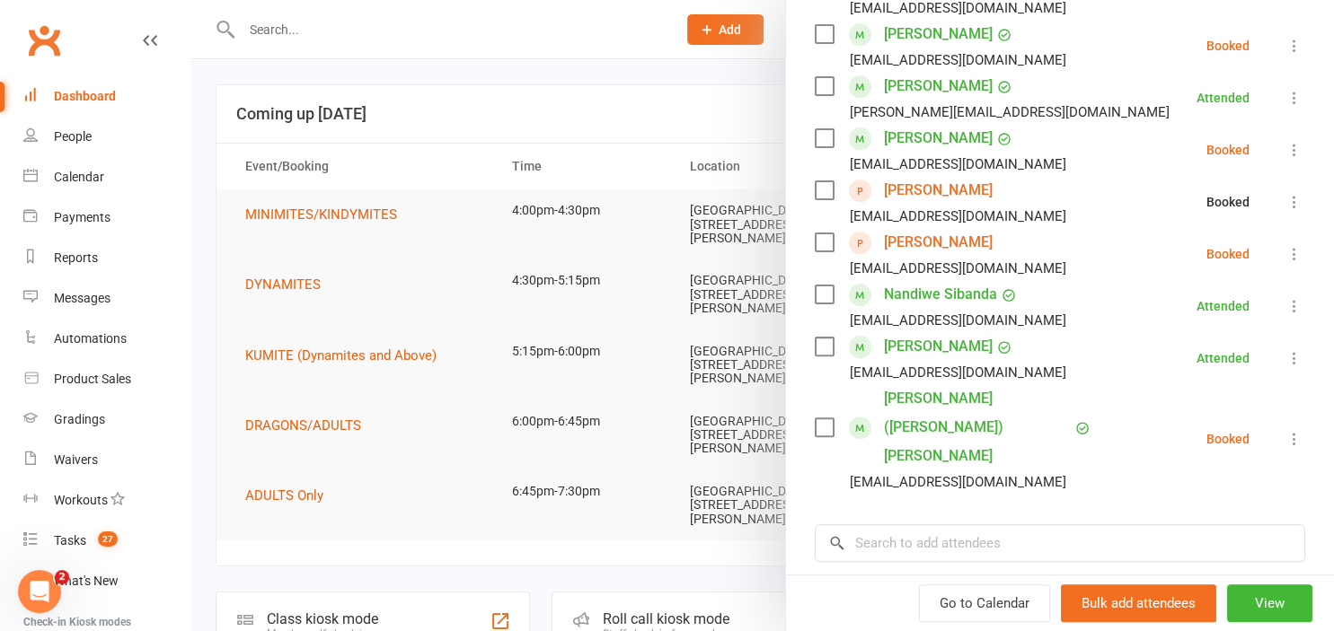
click at [1292, 252] on icon at bounding box center [1294, 254] width 18 height 18
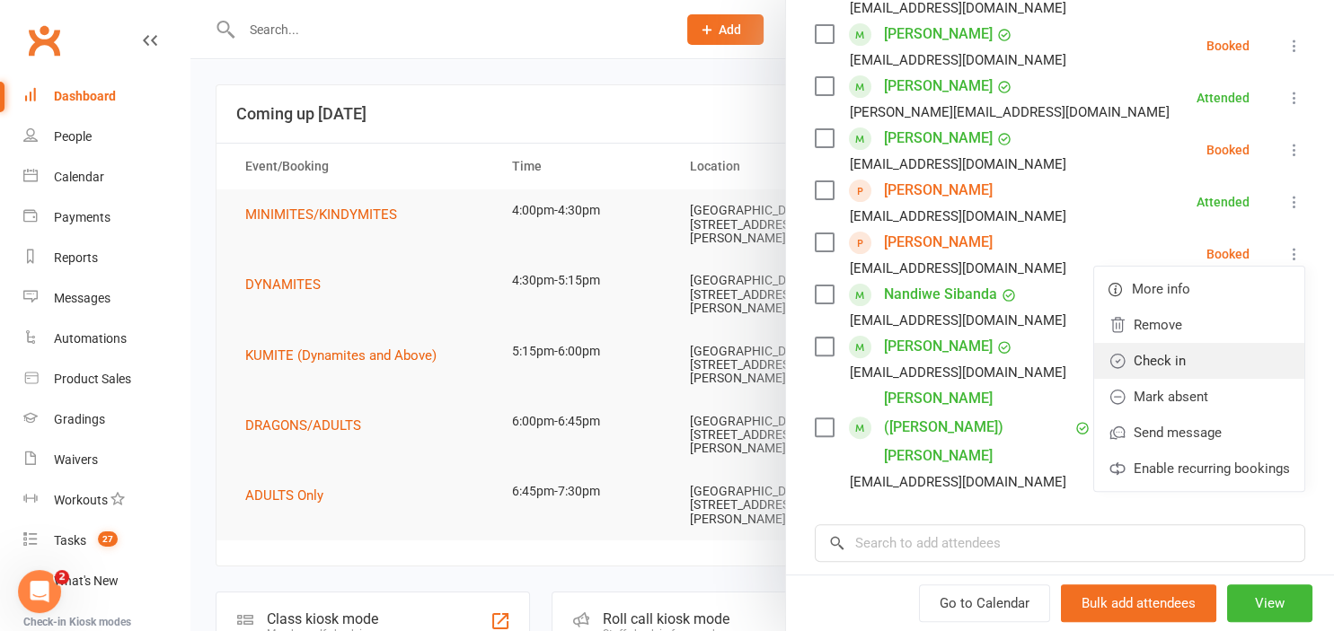
click at [1216, 356] on link "Check in" at bounding box center [1199, 361] width 210 height 36
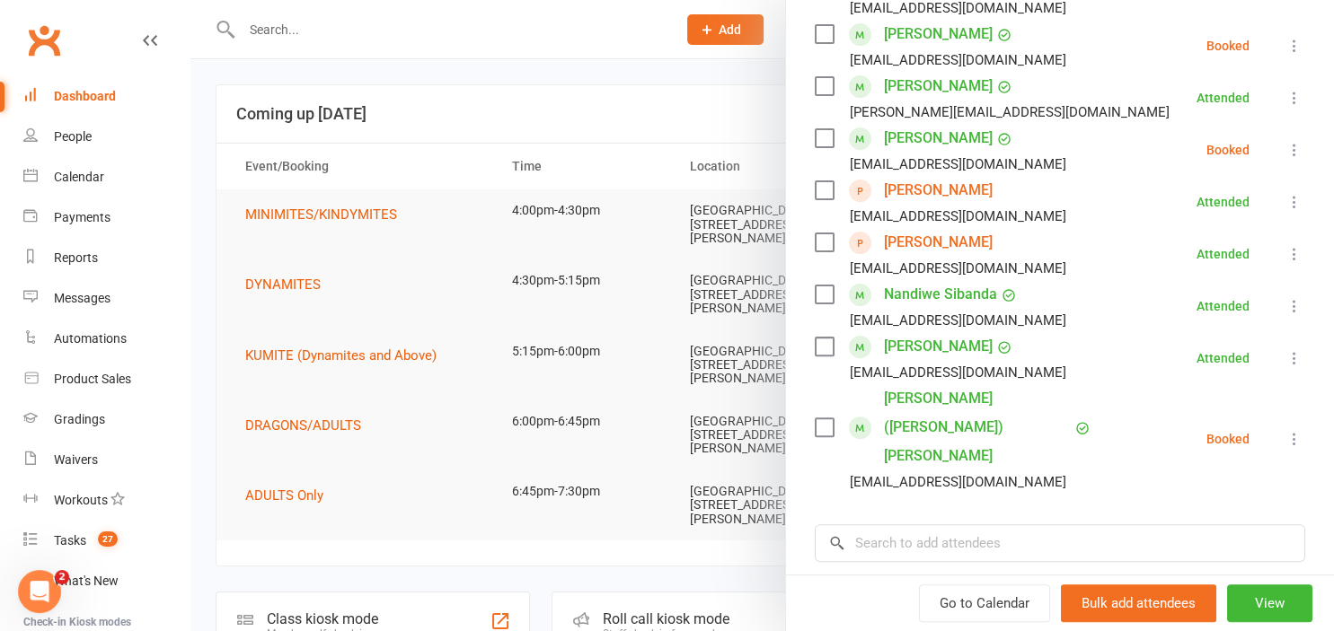
click at [649, 112] on div at bounding box center [761, 315] width 1143 height 631
